Goal: Use online tool/utility: Utilize a website feature to perform a specific function

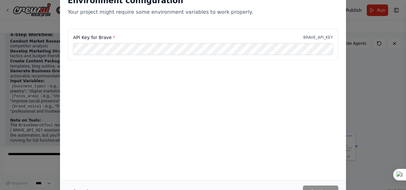
click at [84, 188] on button "Cancel" at bounding box center [80, 190] width 25 height 11
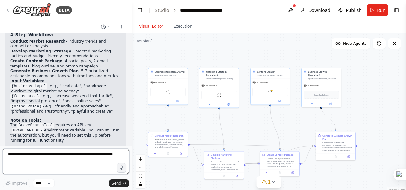
click at [57, 154] on textarea at bounding box center [66, 162] width 126 height 26
type textarea "**********"
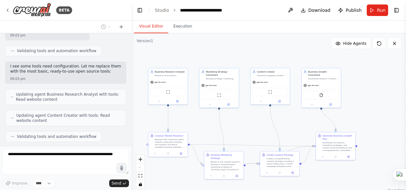
scroll to position [1714, 0]
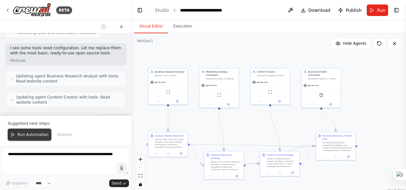
click at [24, 134] on span "Run Automation" at bounding box center [33, 134] width 31 height 5
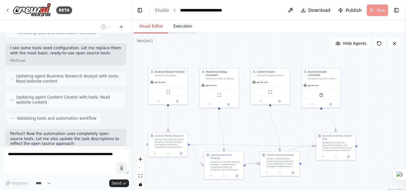
click at [183, 28] on body "BETA You are a [role: Micro-Consultant AI for Small Businesses] named "NovaBiz"…" at bounding box center [203, 95] width 406 height 190
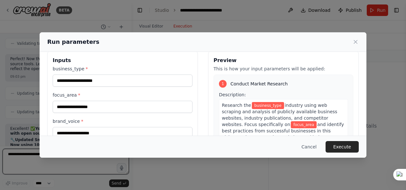
scroll to position [8, 0]
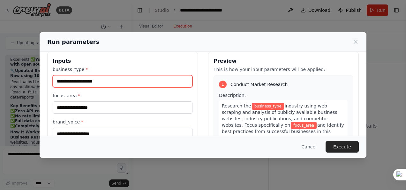
click at [147, 80] on input "business_type *" at bounding box center [123, 81] width 140 height 12
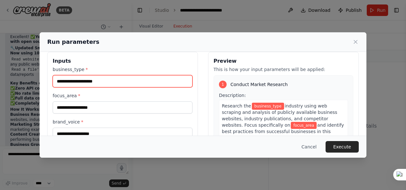
scroll to position [1885, 0]
type input "**********"
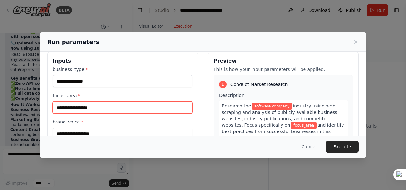
click at [146, 104] on input "focus_area *" at bounding box center [123, 107] width 140 height 12
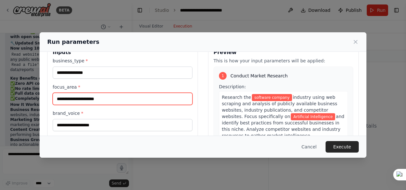
scroll to position [24, 0]
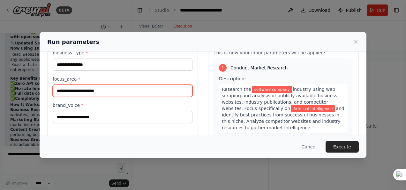
type input "**********"
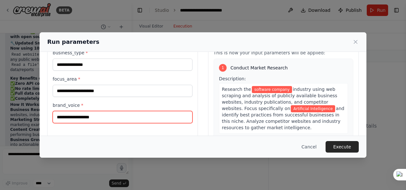
click at [135, 118] on input "brand_voice *" at bounding box center [123, 117] width 140 height 12
type input "******"
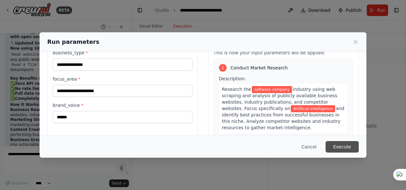
click at [344, 144] on button "Execute" at bounding box center [342, 146] width 33 height 11
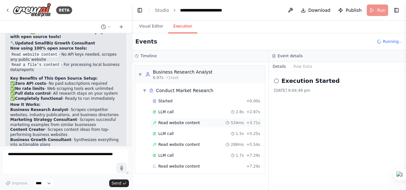
click at [211, 121] on div "Read website content 534ms + 3.71s" at bounding box center [207, 122] width 108 height 5
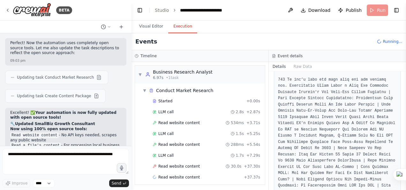
scroll to position [1805, 0]
click at [175, 143] on span "Read website content" at bounding box center [179, 144] width 42 height 5
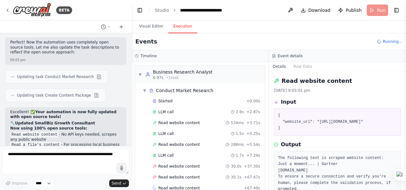
scroll to position [49, 0]
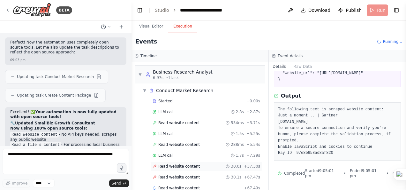
click at [207, 166] on div "Read website content 30.0s + 37.30s" at bounding box center [207, 166] width 108 height 5
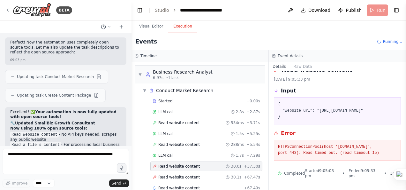
scroll to position [10, 0]
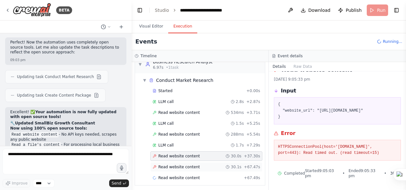
click at [210, 164] on div "Read website content 30.1s + 67.47s" at bounding box center [207, 166] width 108 height 5
click at [206, 153] on div "Read website content 30.0s + 37.30s" at bounding box center [207, 155] width 108 height 5
click at [208, 164] on div "Read website content 30.1s + 67.47s" at bounding box center [207, 166] width 108 height 5
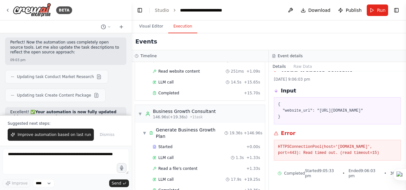
scroll to position [1916, 0]
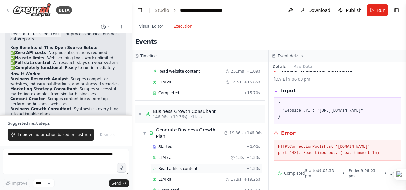
click at [209, 166] on div "Read a file's content + 1.33s" at bounding box center [207, 168] width 108 height 5
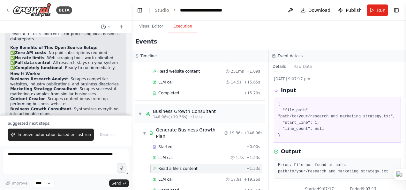
scroll to position [24, 0]
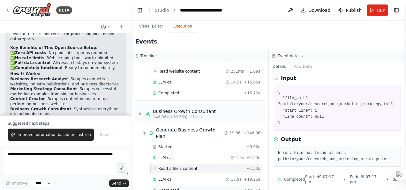
click at [213, 187] on div "Completed" at bounding box center [197, 189] width 89 height 5
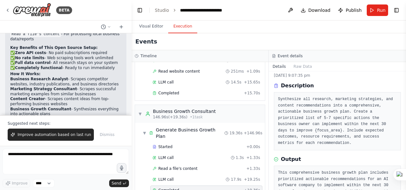
scroll to position [15, 0]
click at [8, 11] on icon at bounding box center [7, 10] width 1 height 3
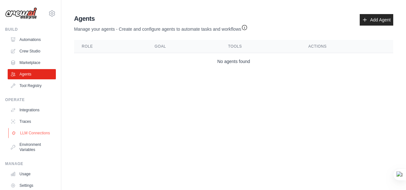
click at [32, 136] on link "LLM Connections" at bounding box center [32, 133] width 48 height 10
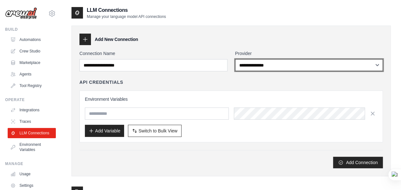
click at [263, 63] on select "**********" at bounding box center [309, 65] width 148 height 12
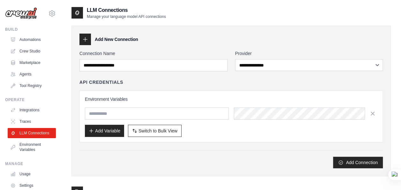
click at [212, 80] on div "API Credentials" at bounding box center [232, 82] width 304 height 6
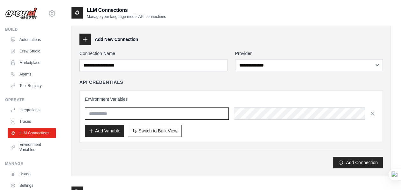
click at [166, 116] on input "text" at bounding box center [157, 113] width 144 height 12
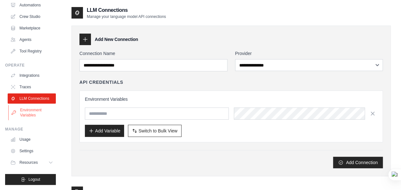
click at [33, 111] on link "Environment Variables" at bounding box center [32, 112] width 48 height 15
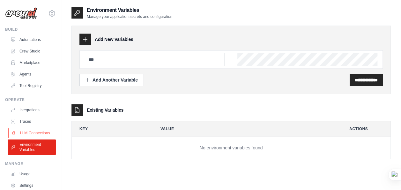
scroll to position [39, 0]
